Goal: Information Seeking & Learning: Understand process/instructions

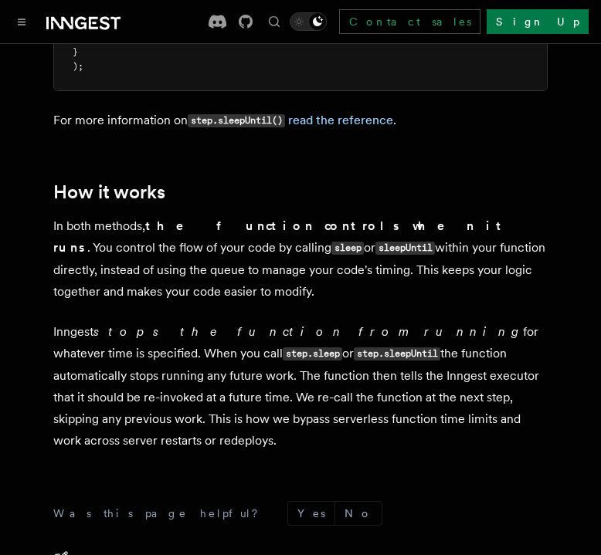
scroll to position [1549, 0]
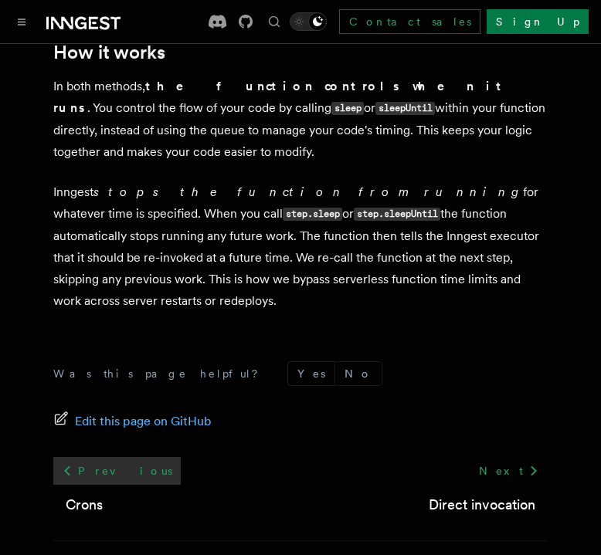
click at [96, 457] on link "Previous" at bounding box center [116, 471] width 127 height 28
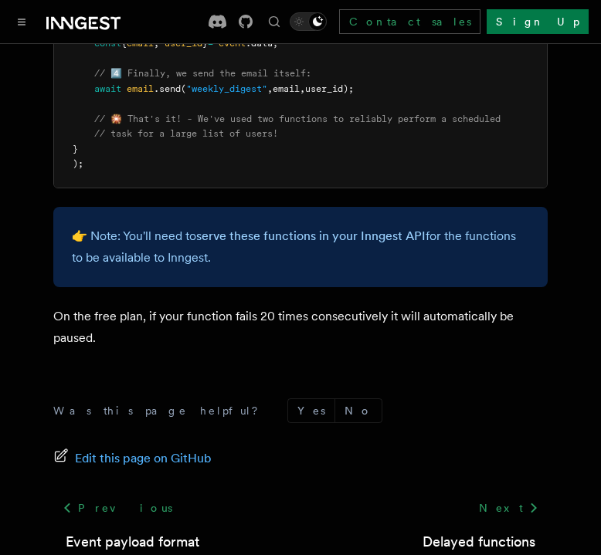
scroll to position [1100, 0]
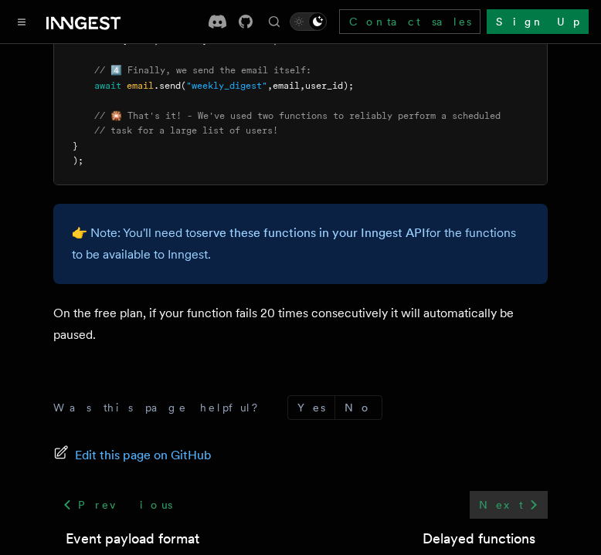
click at [513, 497] on link "Next" at bounding box center [508, 505] width 78 height 28
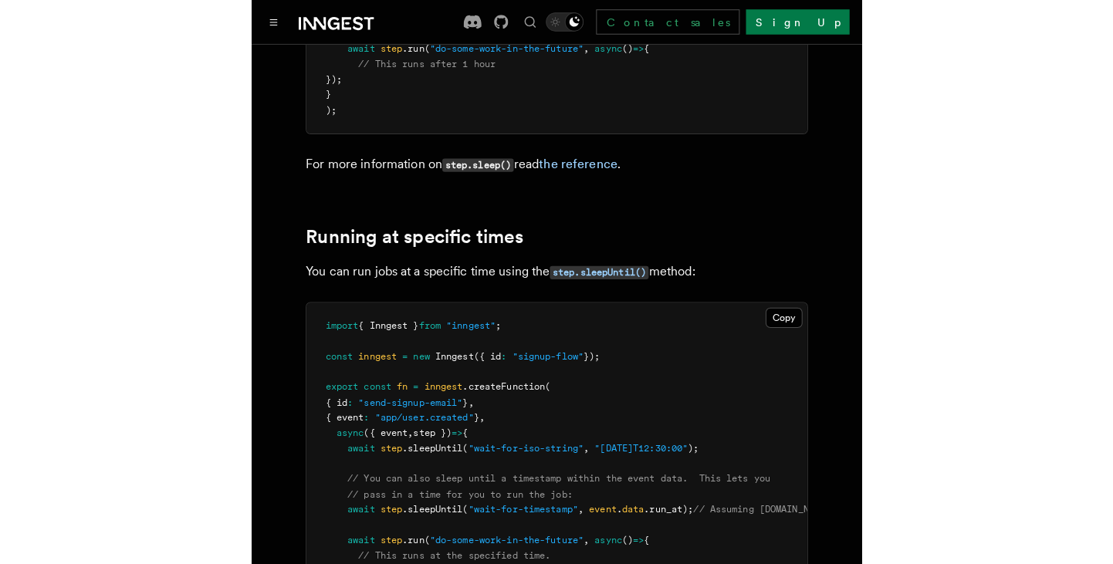
scroll to position [885, 0]
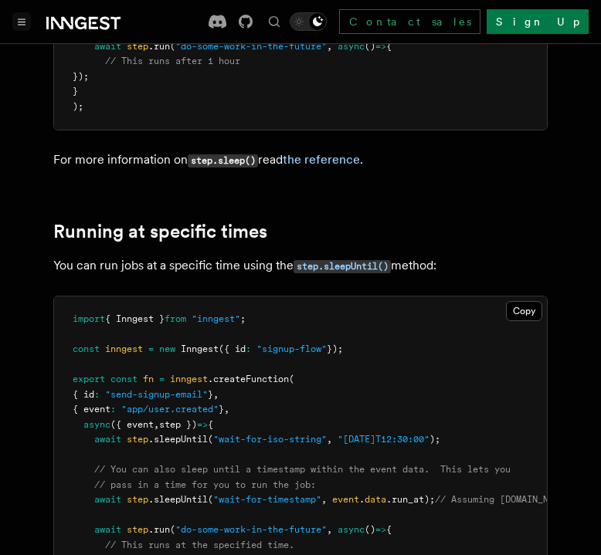
click at [25, 20] on button "Toggle navigation" at bounding box center [21, 21] width 19 height 19
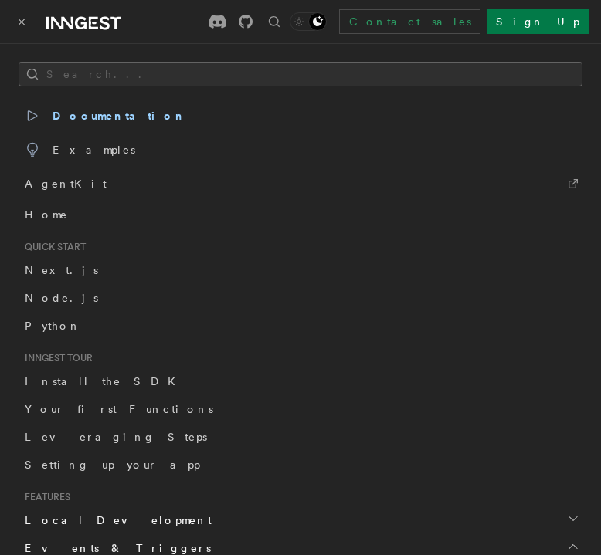
click at [154, 73] on button "Search..." at bounding box center [301, 74] width 564 height 25
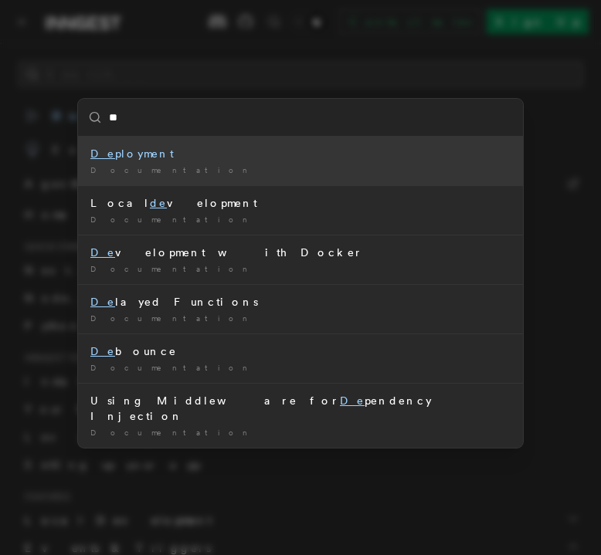
type input "***"
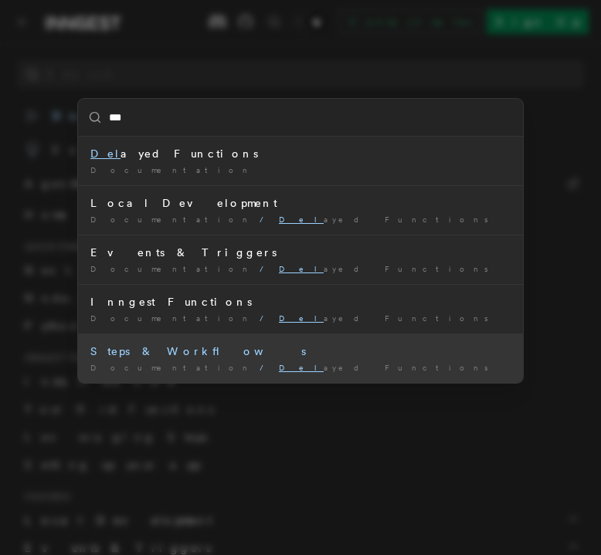
click at [241, 374] on li "Steps & Workflows Documentation / Del ayed Functions /" at bounding box center [300, 357] width 445 height 49
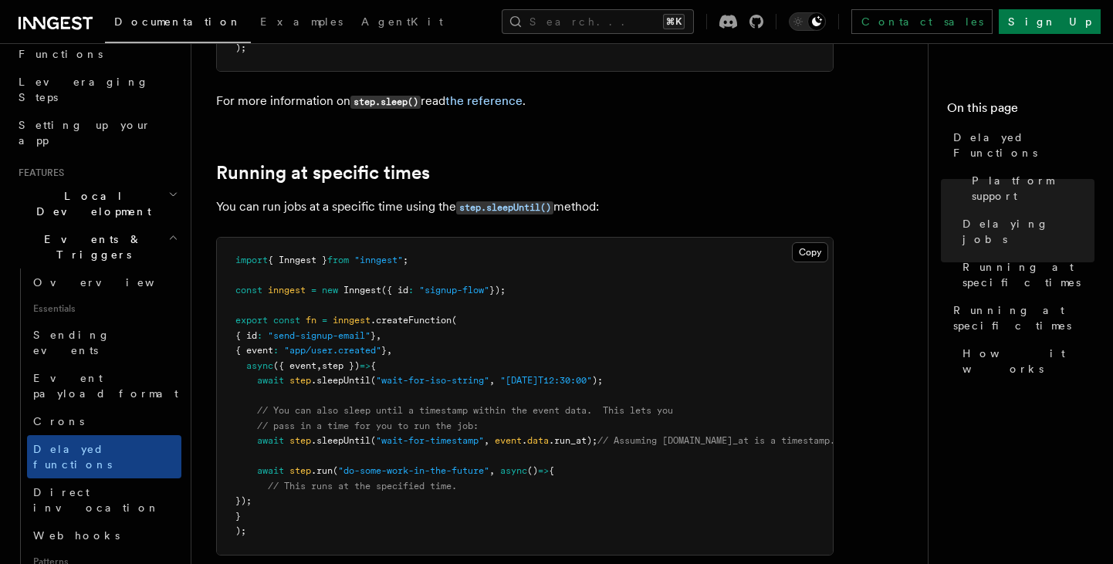
scroll to position [228, 0]
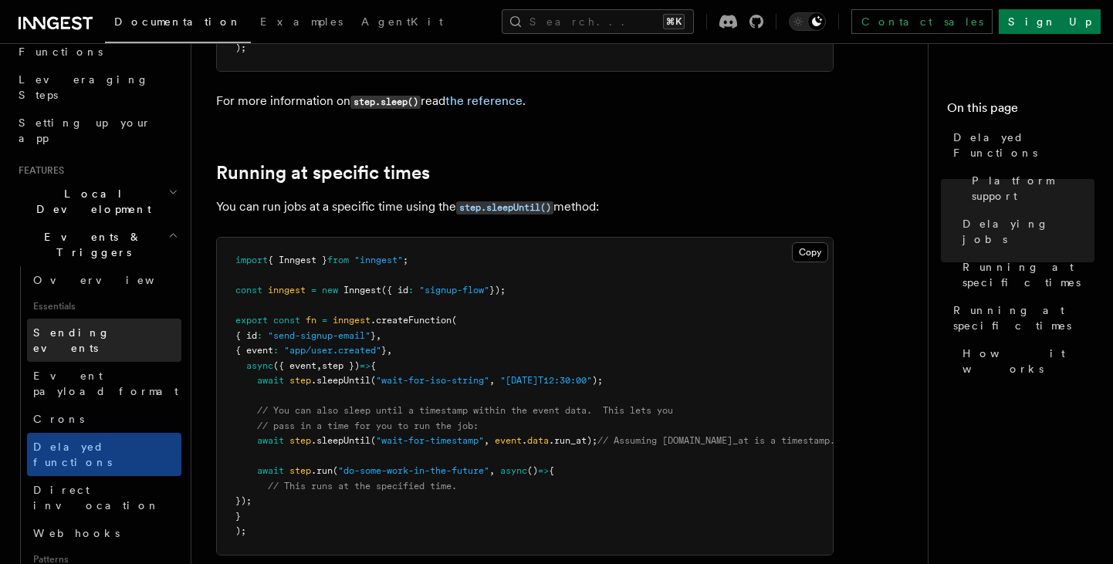
click at [93, 327] on span "Sending events" at bounding box center [71, 341] width 77 height 28
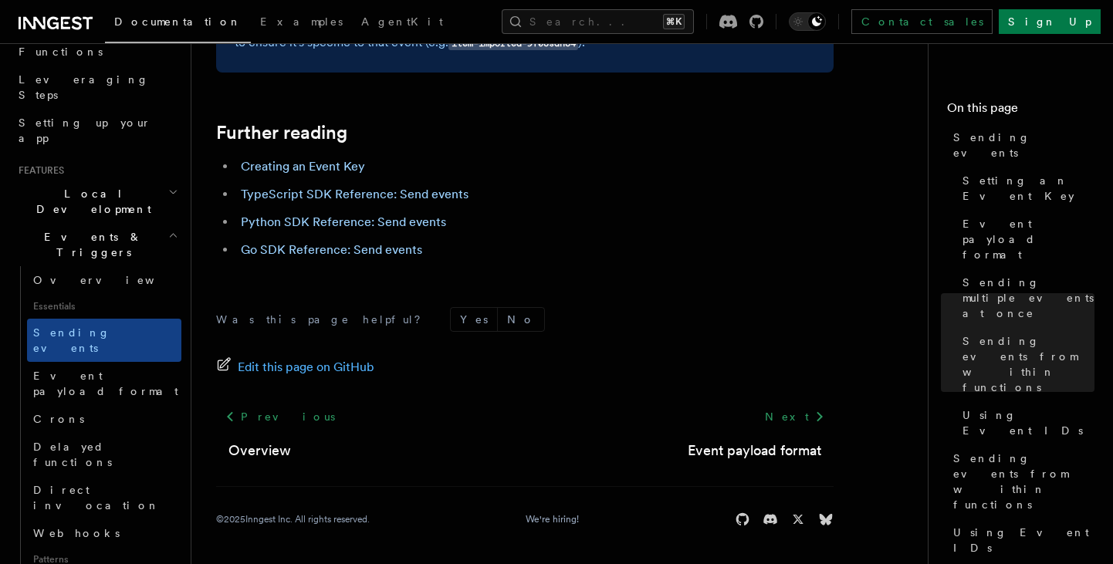
scroll to position [4554, 0]
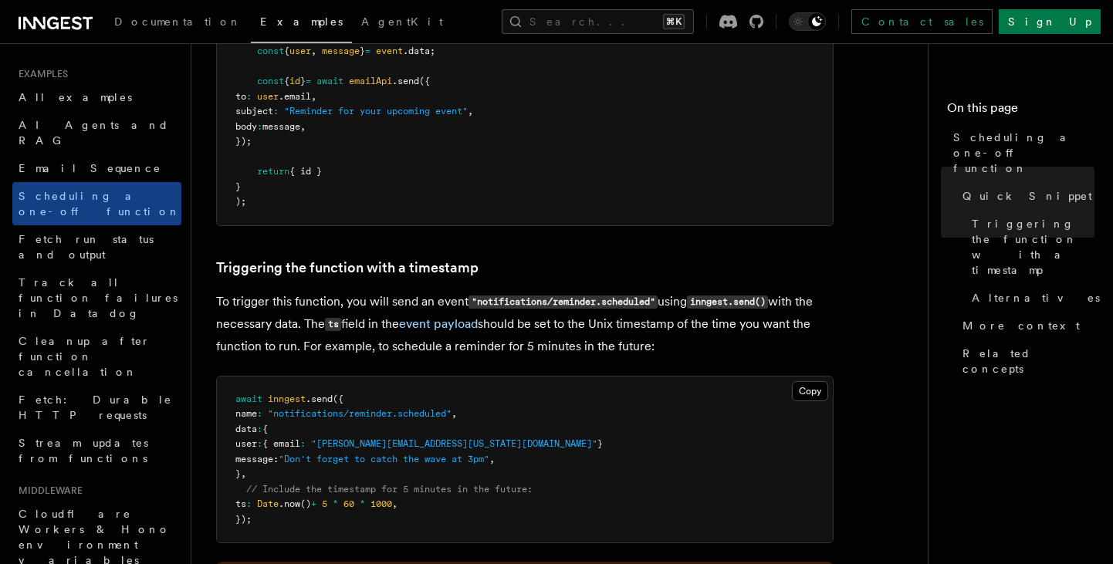
scroll to position [372, 0]
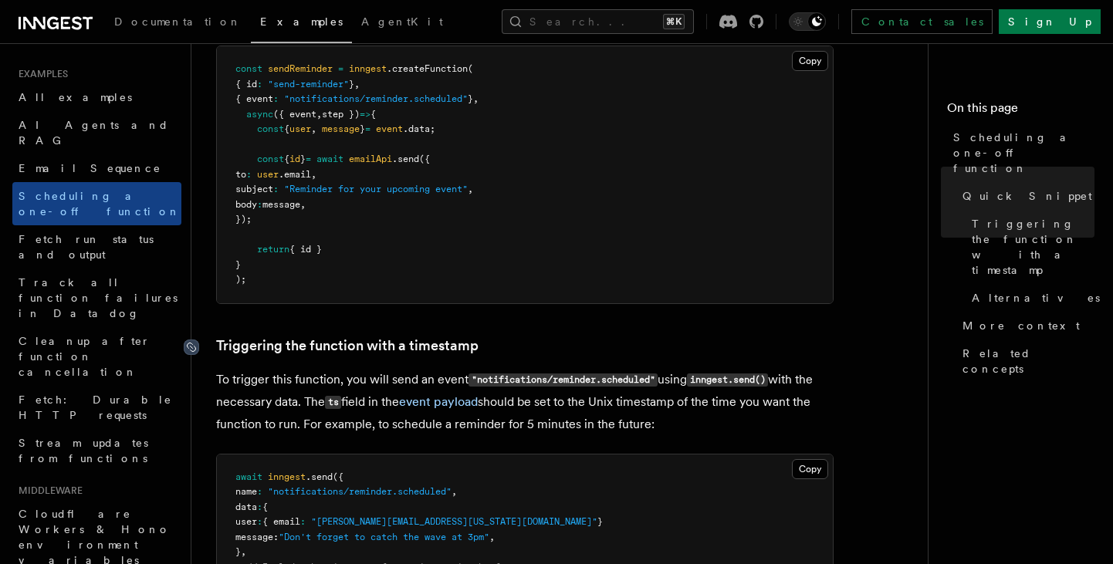
drag, startPoint x: 660, startPoint y: 432, endPoint x: 196, endPoint y: 346, distance: 471.8
copy article "Triggering the function with a timestamp To trigger this function, you will sen…"
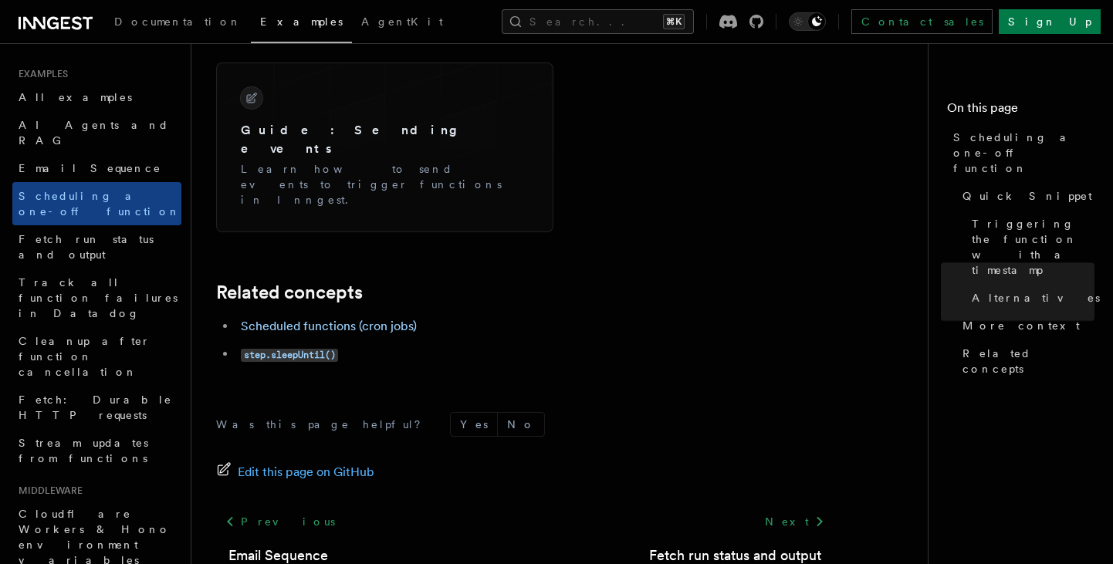
scroll to position [1351, 0]
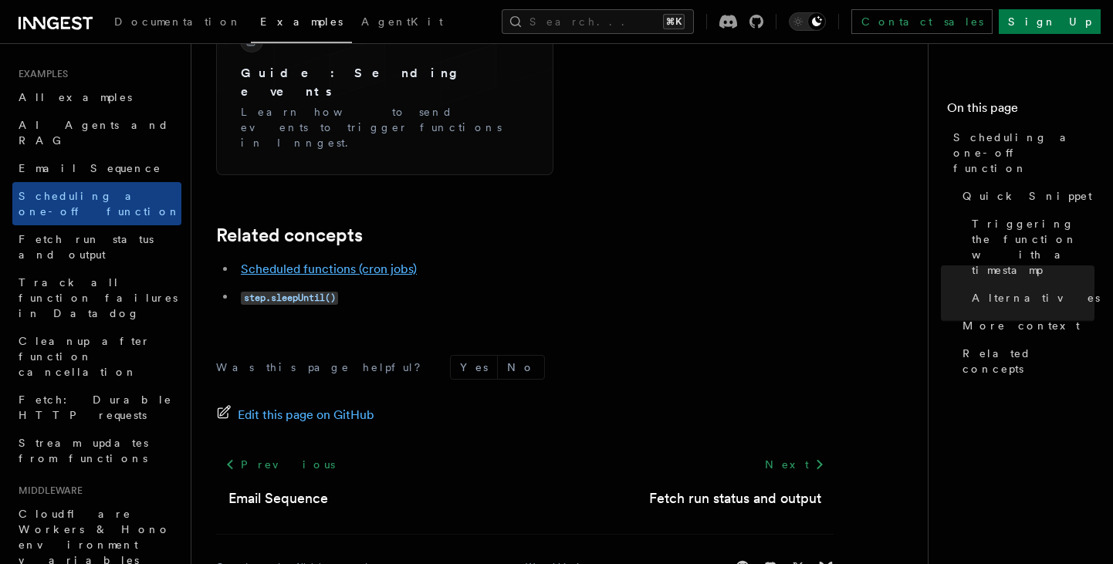
click at [313, 262] on link "Scheduled functions (cron jobs)" at bounding box center [329, 269] width 176 height 15
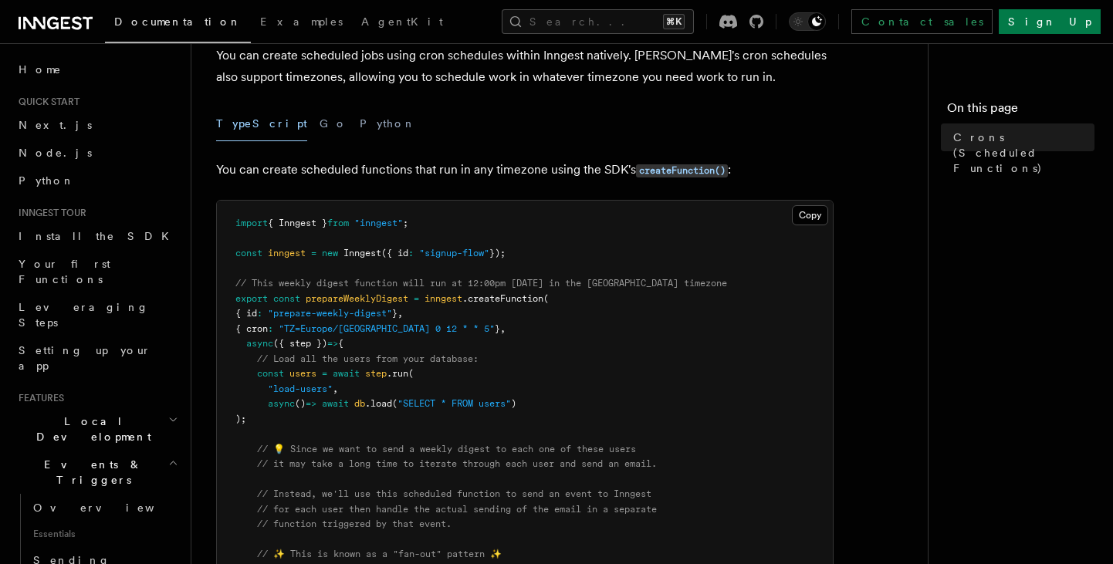
scroll to position [105, 0]
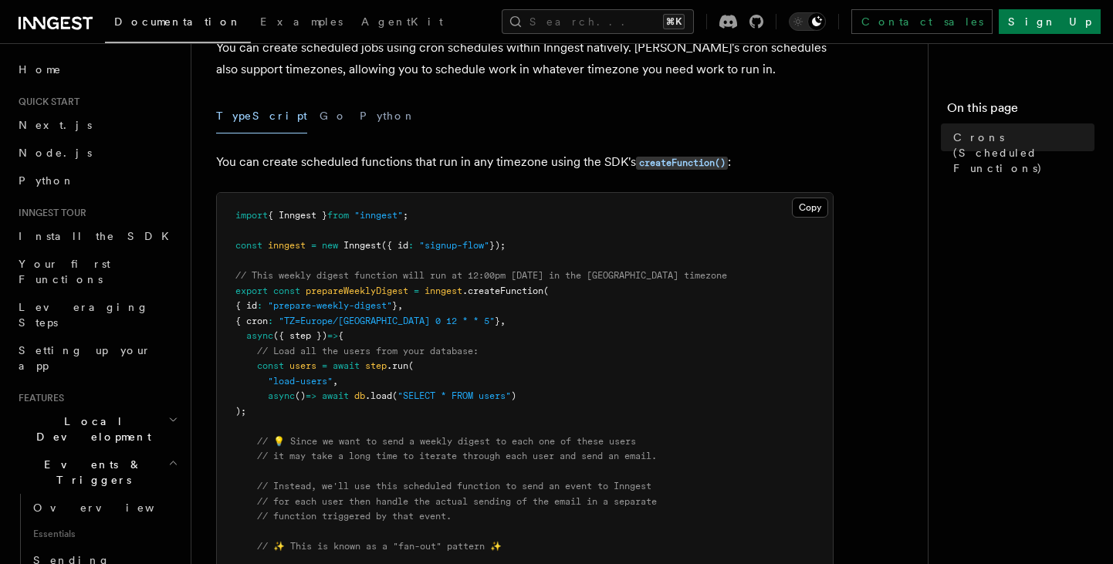
drag, startPoint x: 430, startPoint y: 291, endPoint x: 496, endPoint y: 337, distance: 79.9
copy code "inngest .createFunction ( { id : "prepare-weekly-digest" } , { cron : "TZ=Europ…"
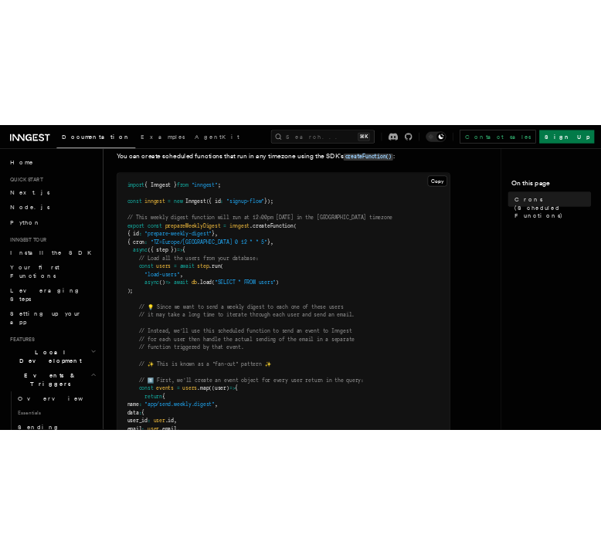
scroll to position [202, 0]
